Goal: Check status: Check status

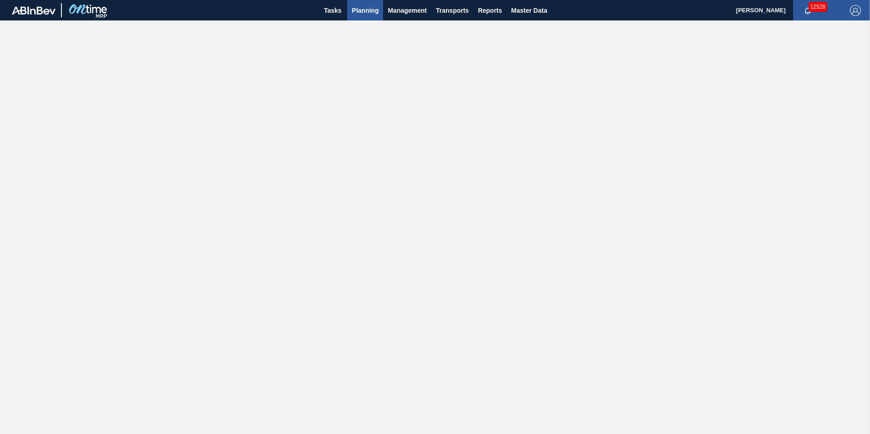
click at [375, 12] on span "Planning" at bounding box center [365, 10] width 27 height 11
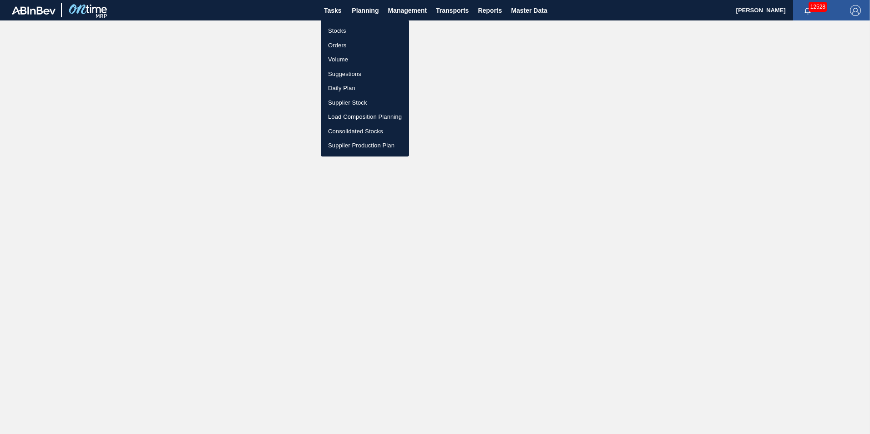
click at [341, 30] on li "Stocks" at bounding box center [365, 31] width 88 height 15
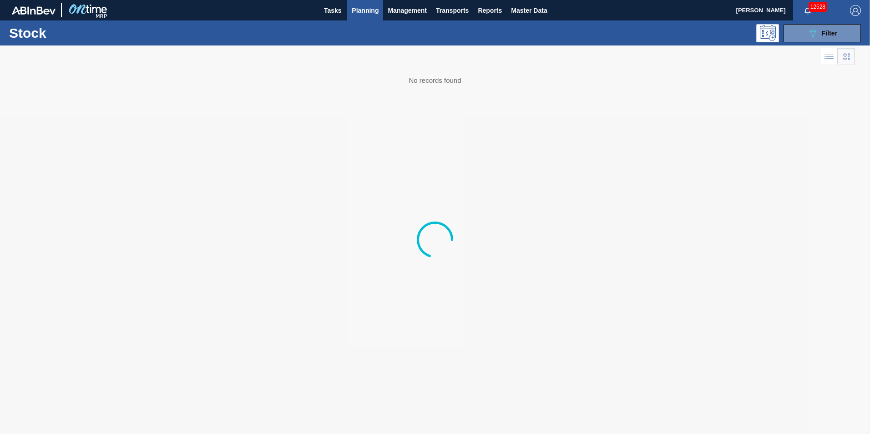
click at [369, 11] on span "Planning" at bounding box center [365, 10] width 27 height 11
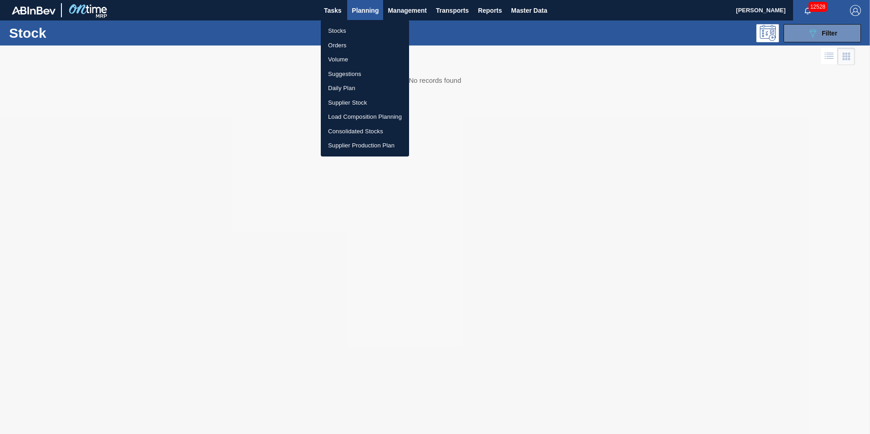
click at [343, 41] on li "Orders" at bounding box center [365, 45] width 88 height 15
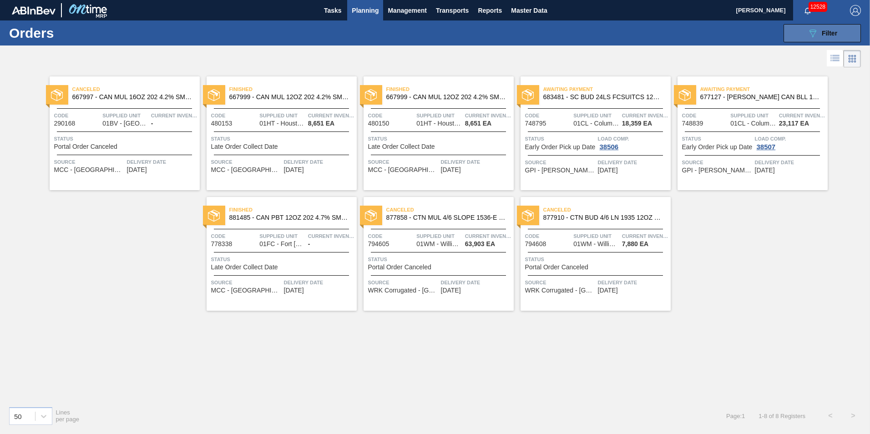
click at [814, 39] on button "089F7B8B-B2A5-4AFE-B5C0-19BA573D28AC Filter" at bounding box center [822, 33] width 77 height 18
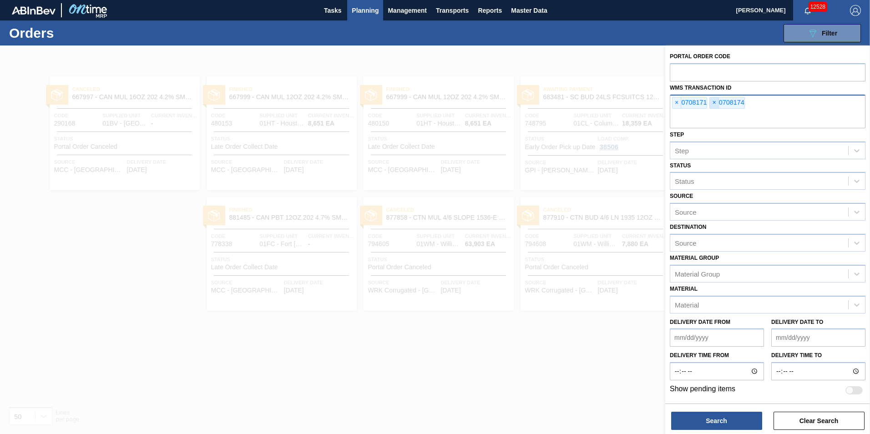
click at [715, 103] on span "×" at bounding box center [714, 102] width 9 height 11
click at [675, 102] on span "×" at bounding box center [677, 102] width 9 height 11
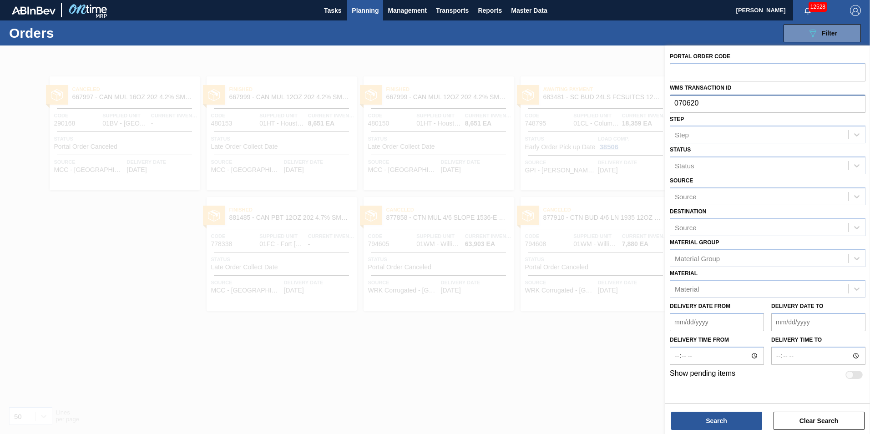
type input "0706201"
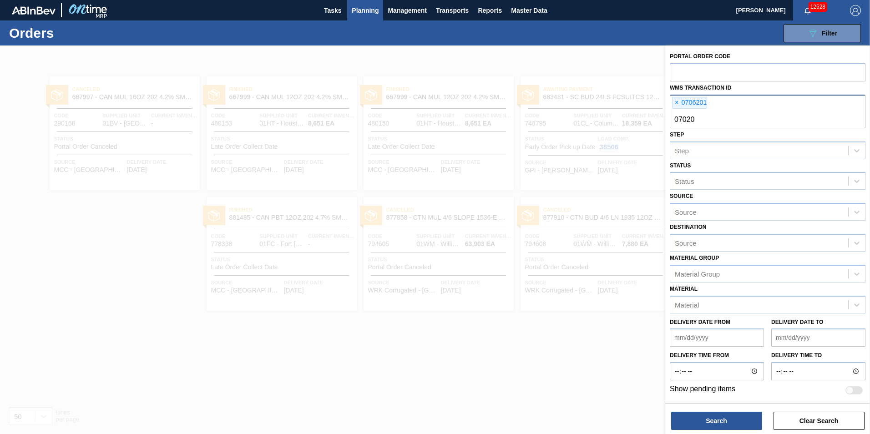
type input "070202"
type input "0700203"
type input "070203"
click at [711, 420] on button "Search" at bounding box center [716, 421] width 91 height 18
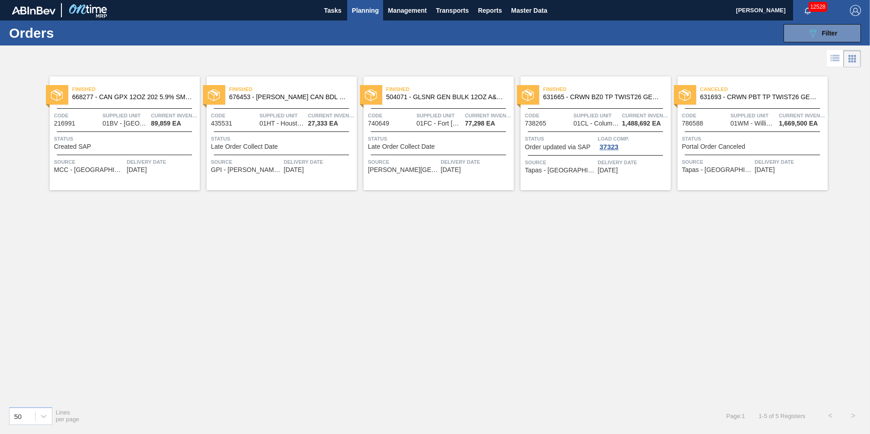
click at [647, 171] on div "Delivery Date [DATE]" at bounding box center [633, 166] width 71 height 16
click at [740, 117] on span "Supplied Unit" at bounding box center [754, 115] width 46 height 9
click at [644, 149] on div "Load Comp. 37323" at bounding box center [633, 142] width 71 height 16
click at [630, 89] on span "Finished" at bounding box center [607, 89] width 127 height 9
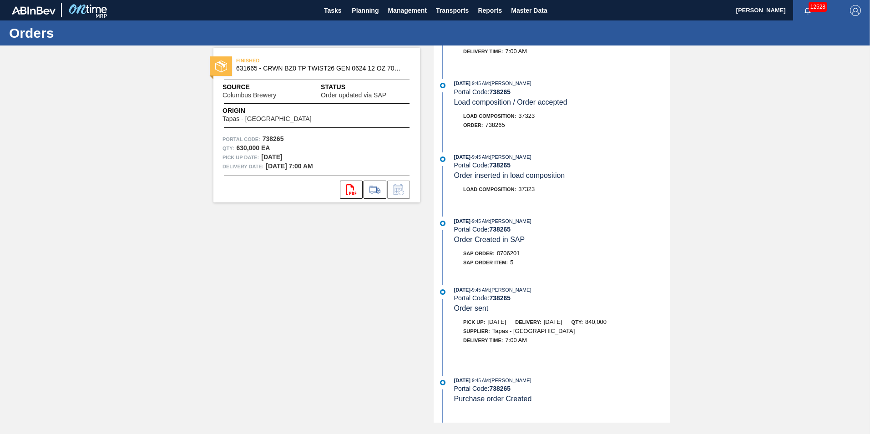
scroll to position [408, 0]
click at [377, 188] on icon at bounding box center [375, 189] width 15 height 11
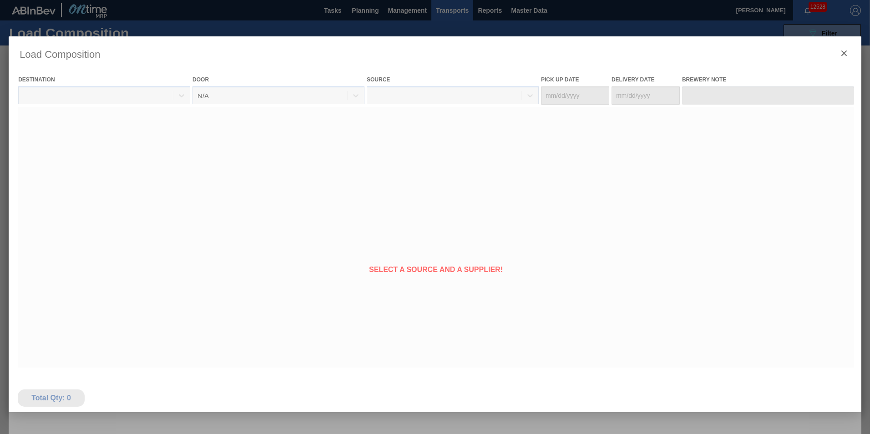
type Date "[DATE]"
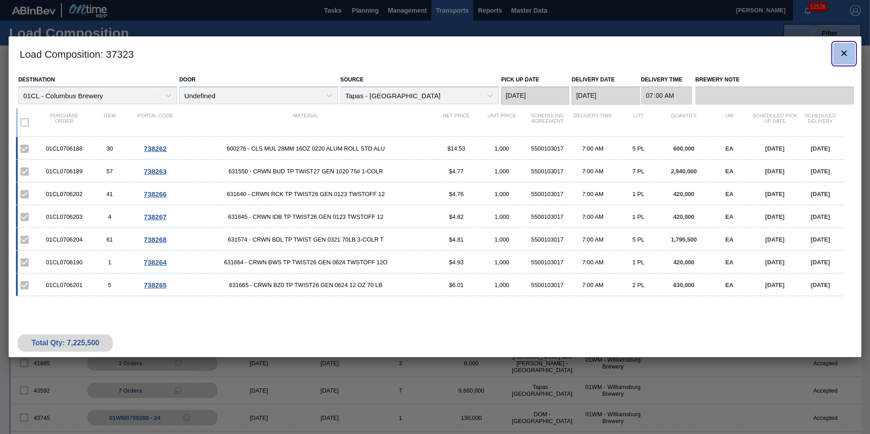
click at [841, 50] on icon "botão de ícone" at bounding box center [844, 53] width 11 height 11
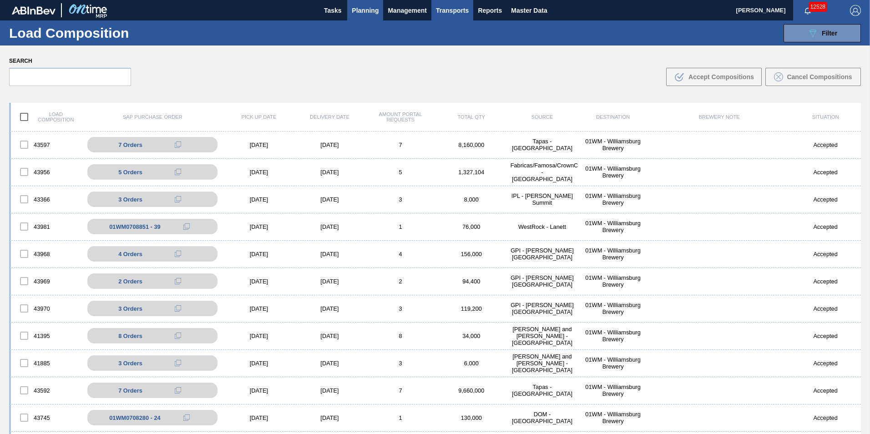
click at [360, 2] on button "Planning" at bounding box center [365, 10] width 36 height 20
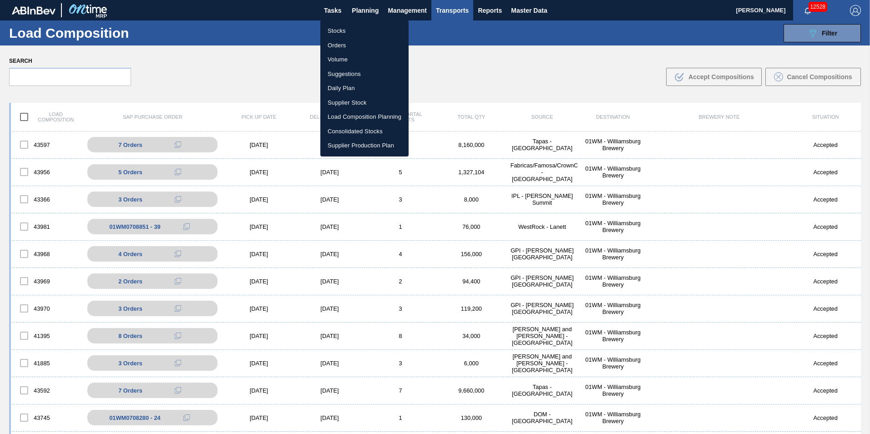
click at [463, 56] on div at bounding box center [435, 217] width 870 height 434
